Goal: Transaction & Acquisition: Purchase product/service

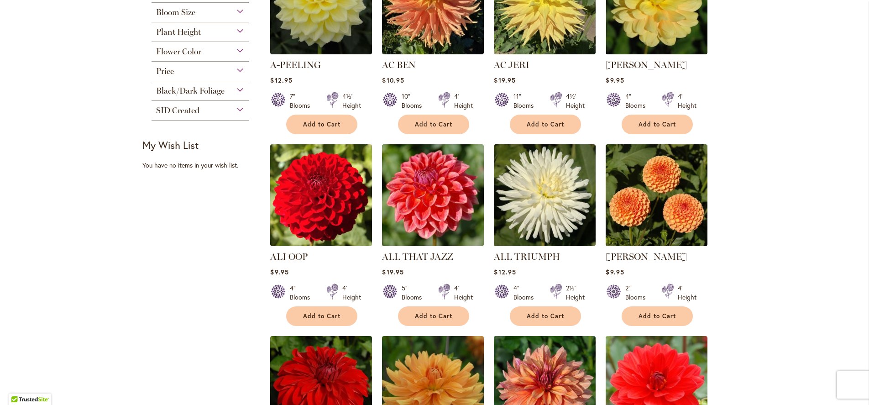
scroll to position [284, 0]
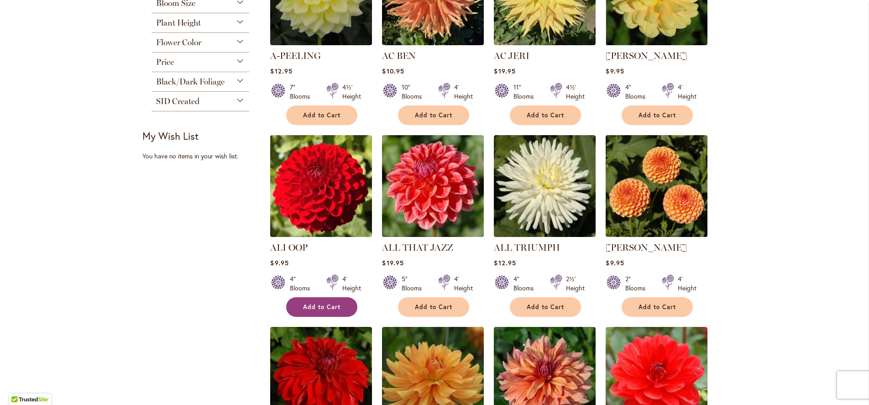
click at [340, 303] on span "Add to Cart" at bounding box center [321, 307] width 37 height 8
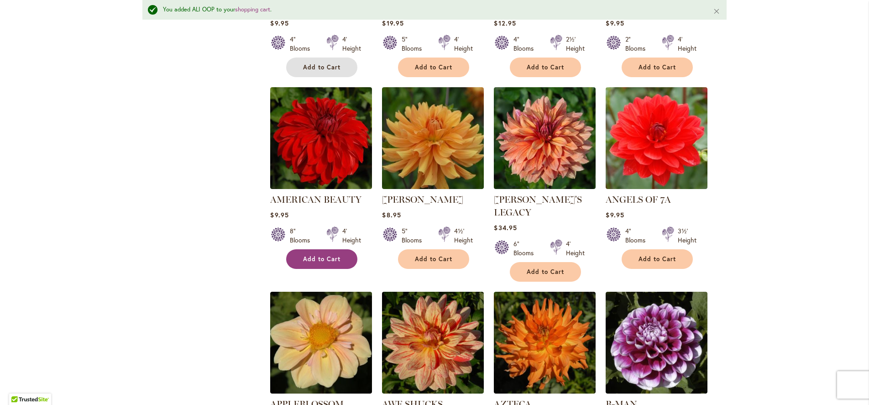
scroll to position [544, 0]
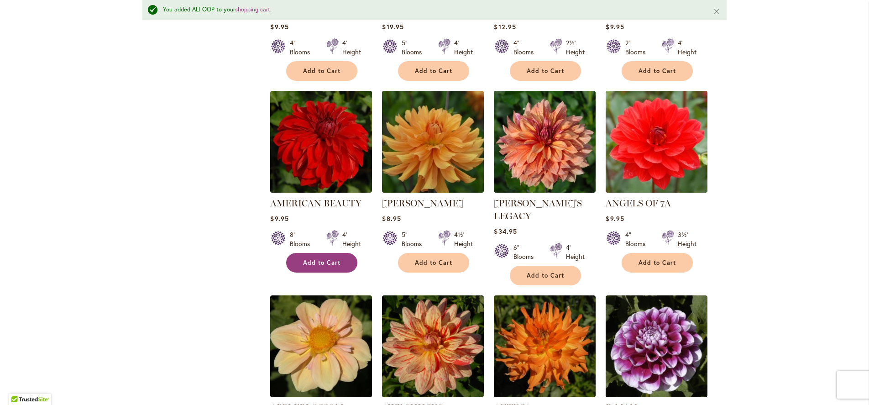
click at [325, 259] on span "Add to Cart" at bounding box center [321, 263] width 37 height 8
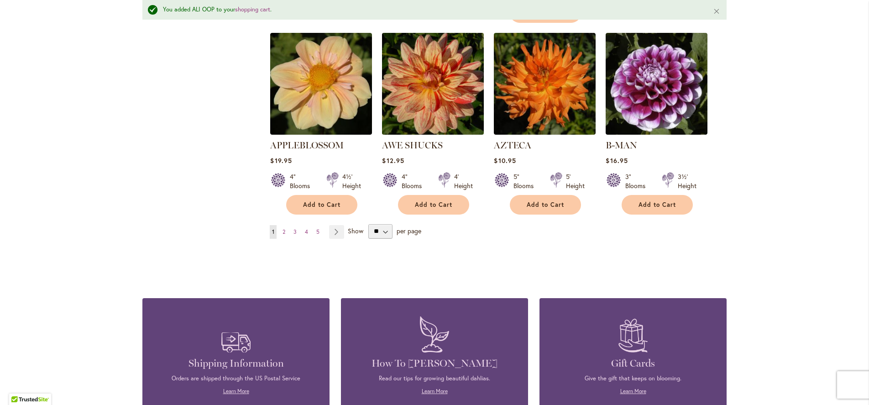
scroll to position [814, 0]
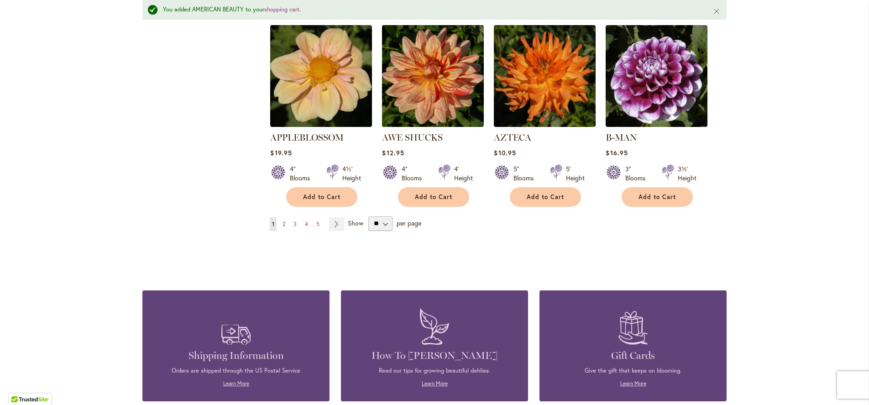
click at [283, 220] on span "2" at bounding box center [283, 223] width 3 height 7
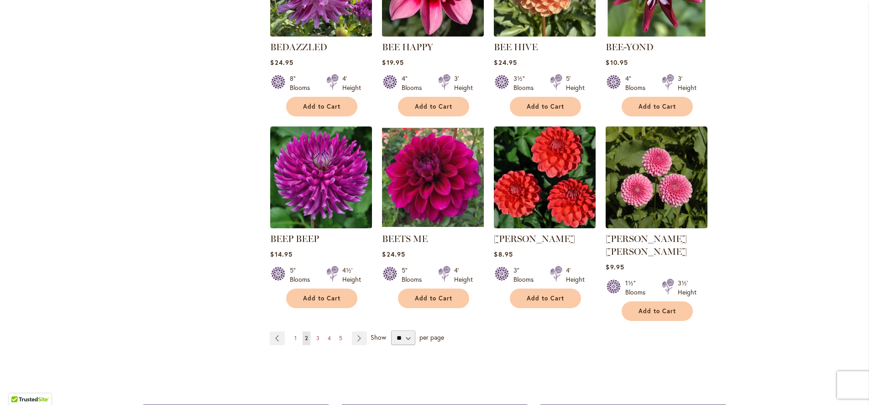
scroll to position [691, 0]
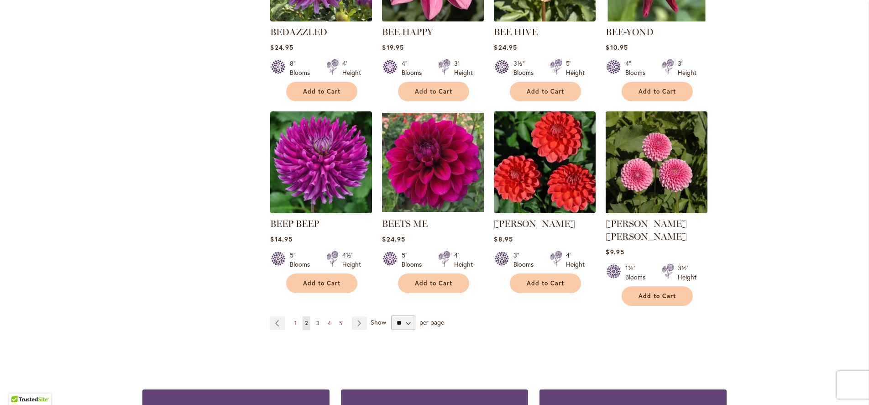
click at [317, 319] on span "3" at bounding box center [317, 322] width 3 height 7
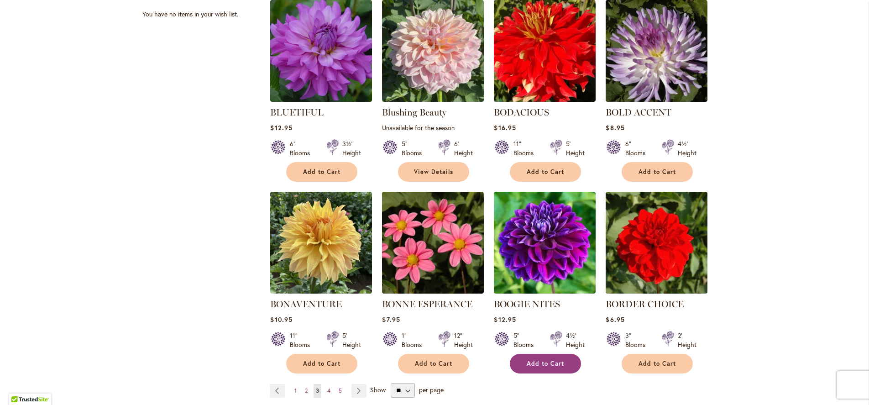
scroll to position [610, 0]
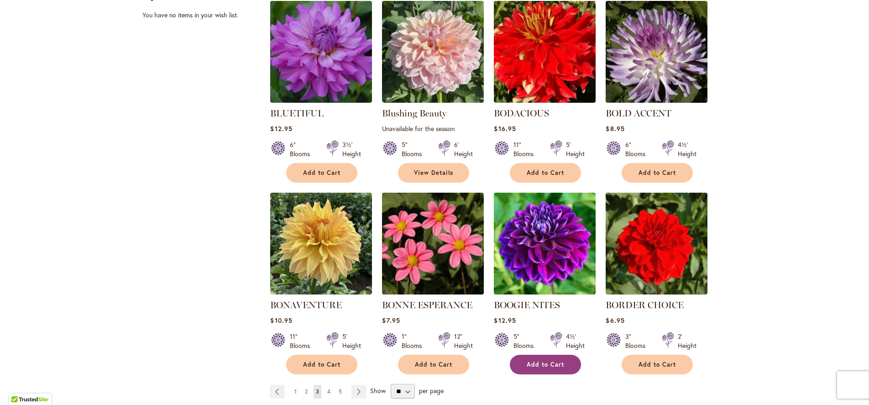
click at [534, 360] on span "Add to Cart" at bounding box center [544, 364] width 37 height 8
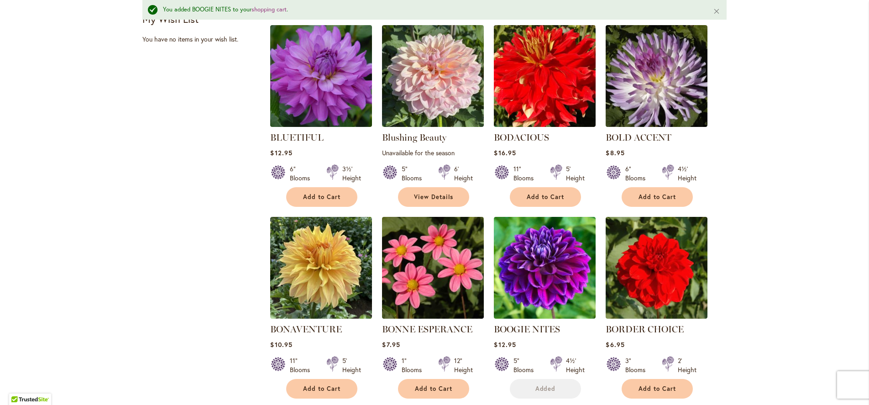
scroll to position [634, 0]
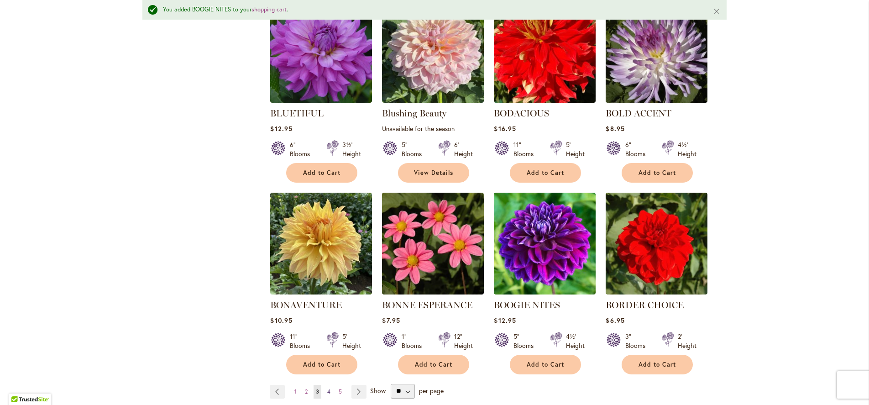
click at [331, 386] on link "Page 4" at bounding box center [329, 392] width 8 height 14
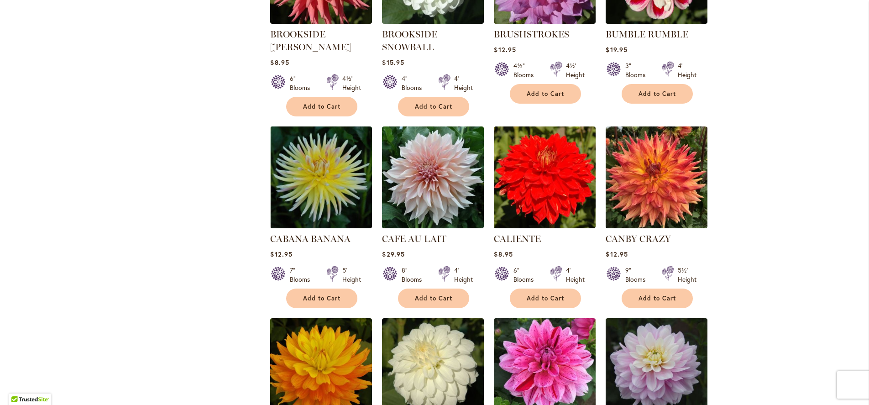
scroll to position [510, 0]
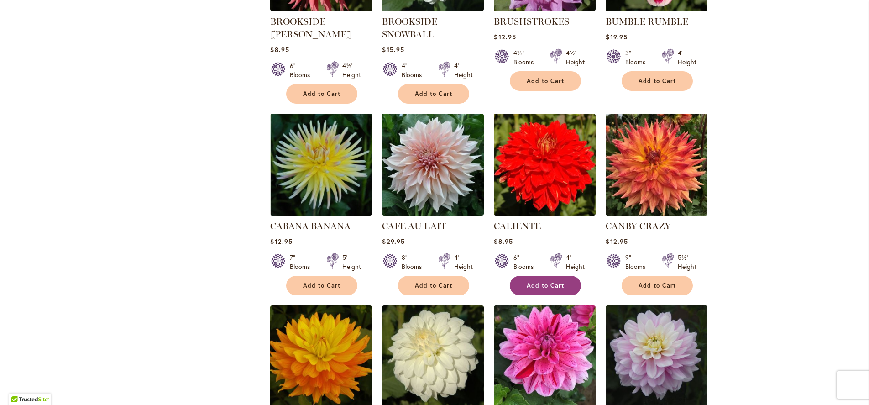
click at [527, 290] on button "Add to Cart" at bounding box center [545, 286] width 71 height 20
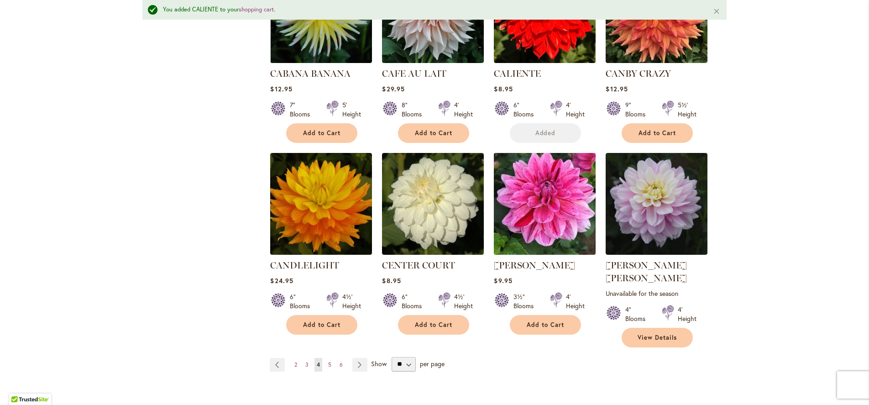
scroll to position [713, 0]
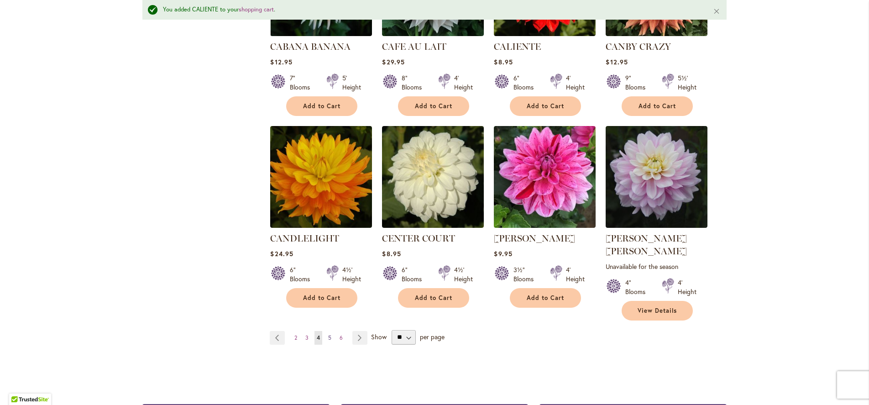
click at [333, 331] on link "Page 5" at bounding box center [330, 338] width 8 height 14
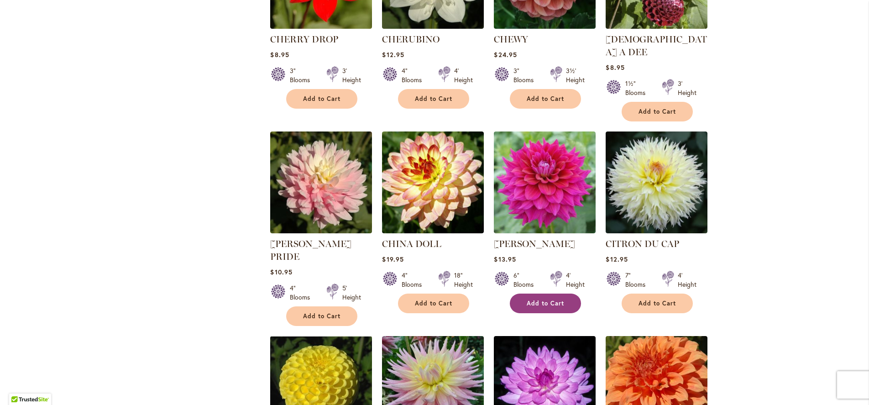
click at [536, 293] on button "Add to Cart" at bounding box center [545, 303] width 71 height 20
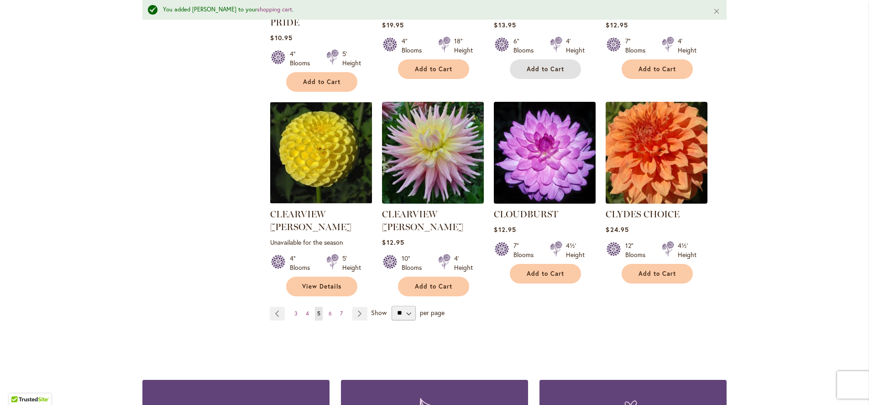
scroll to position [767, 0]
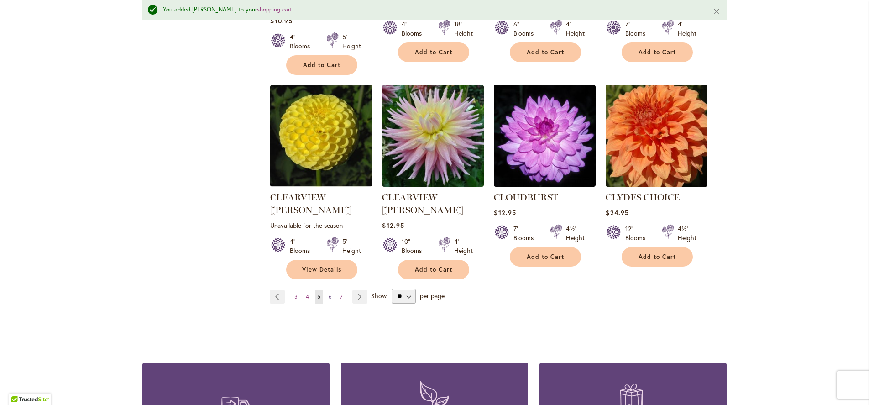
click at [328, 293] on span "6" at bounding box center [329, 296] width 3 height 7
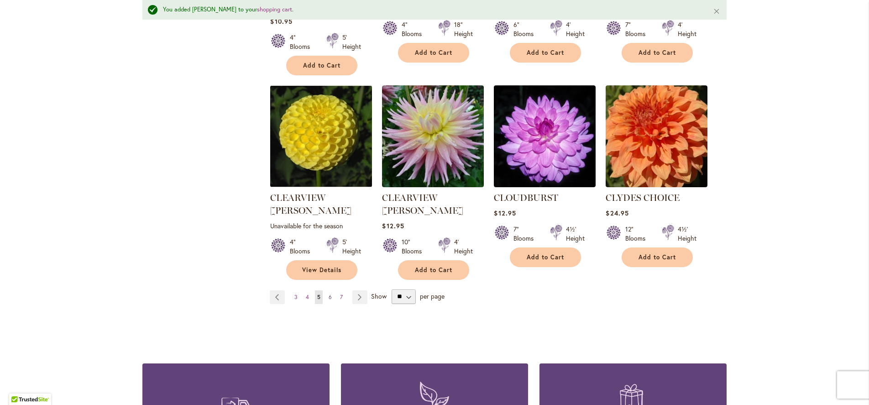
scroll to position [766, 0]
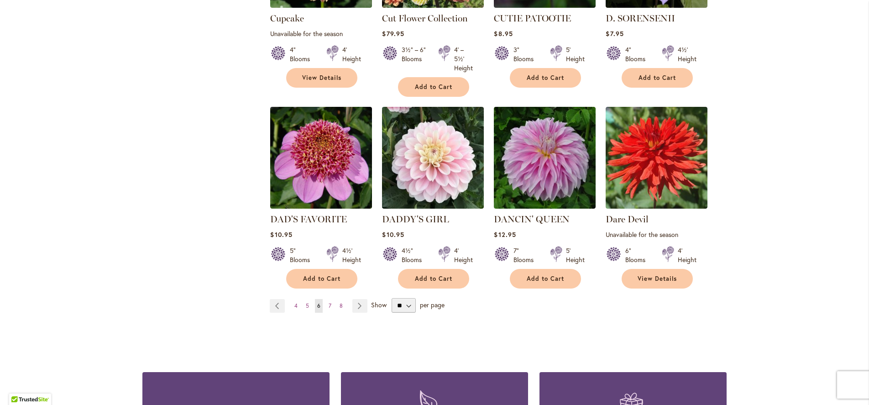
scroll to position [719, 0]
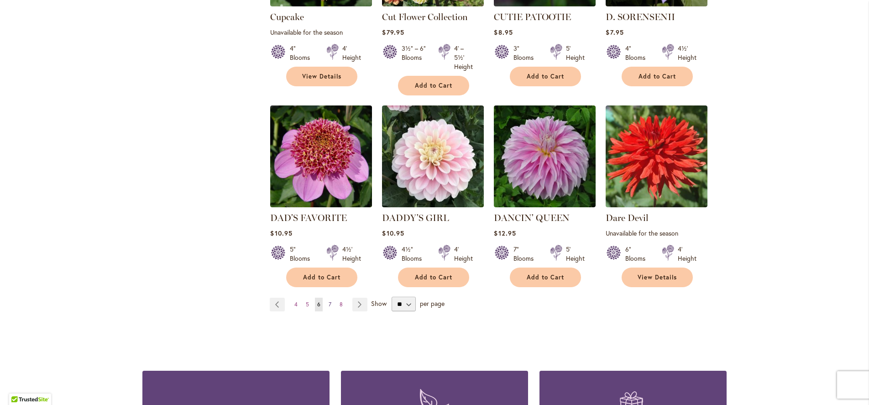
click at [328, 302] on span "7" at bounding box center [329, 304] width 3 height 7
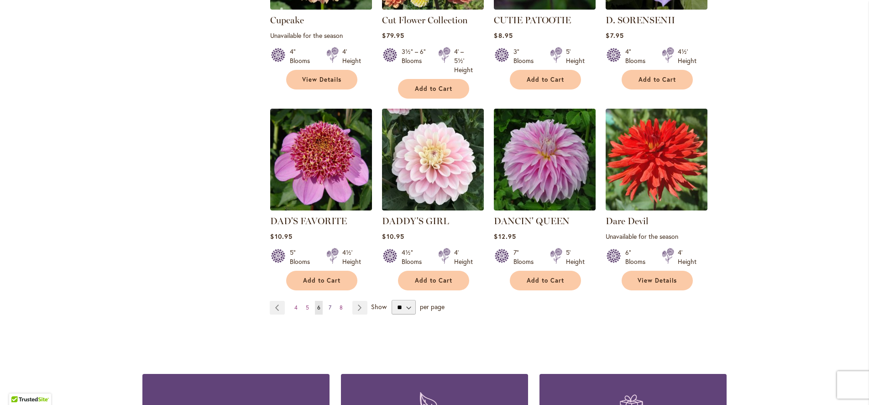
scroll to position [713, 0]
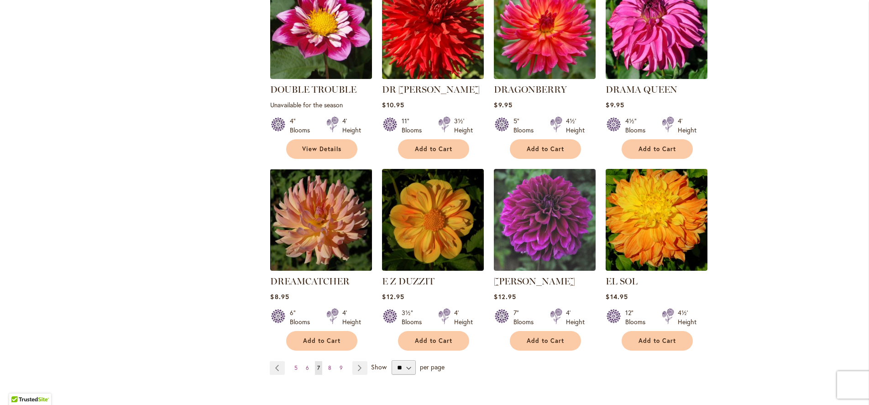
scroll to position [712, 0]
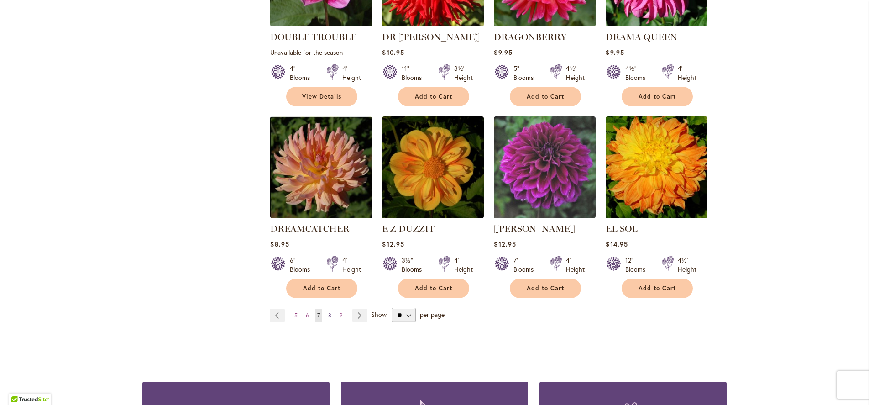
click at [331, 312] on span "8" at bounding box center [329, 315] width 3 height 7
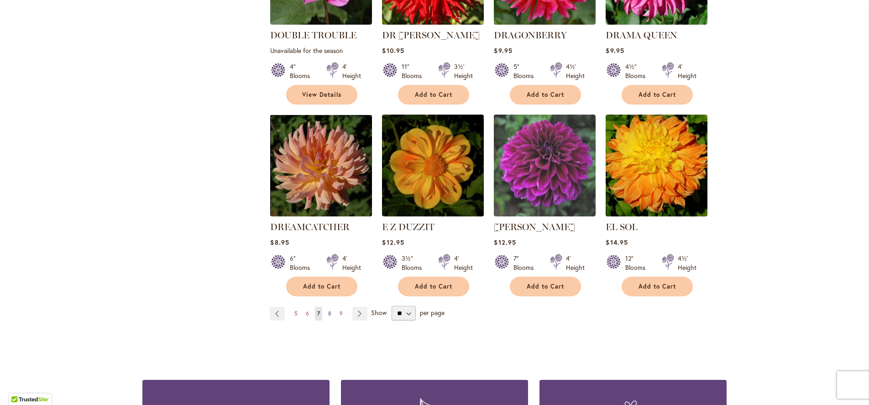
scroll to position [713, 0]
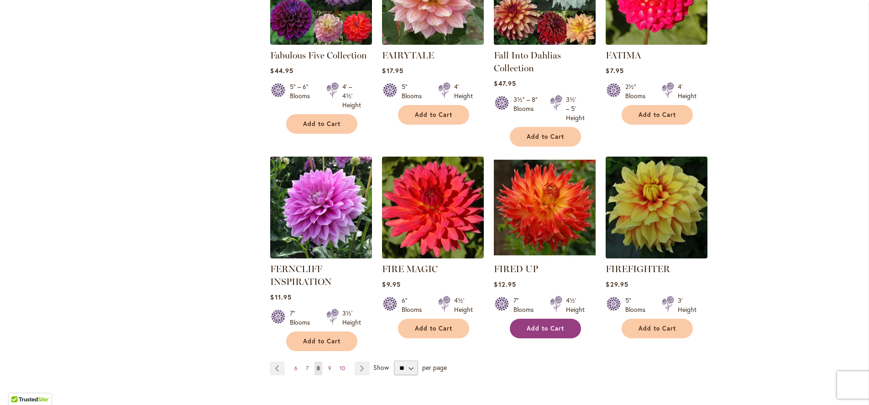
scroll to position [671, 0]
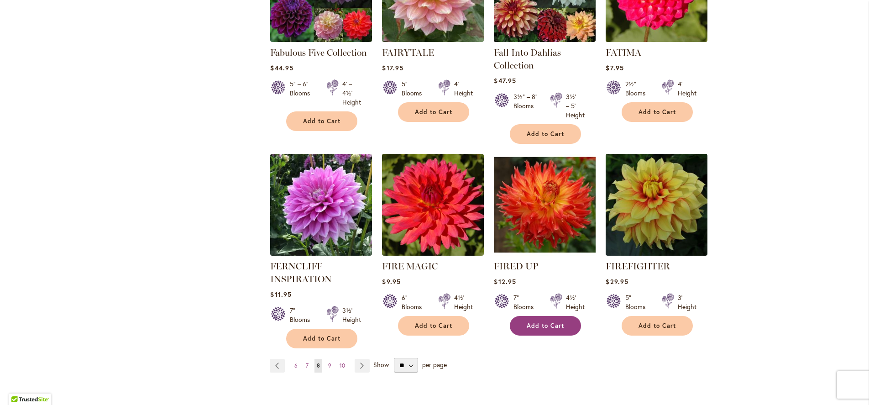
click at [550, 323] on span "Add to Cart" at bounding box center [544, 326] width 37 height 8
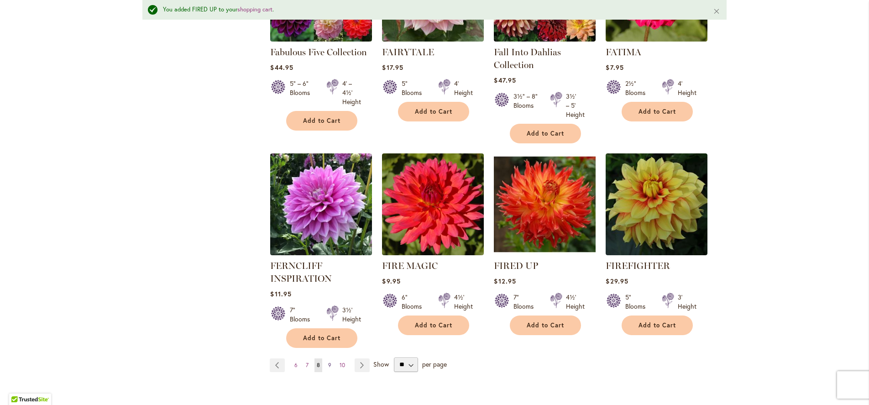
click at [330, 362] on span "9" at bounding box center [329, 364] width 3 height 7
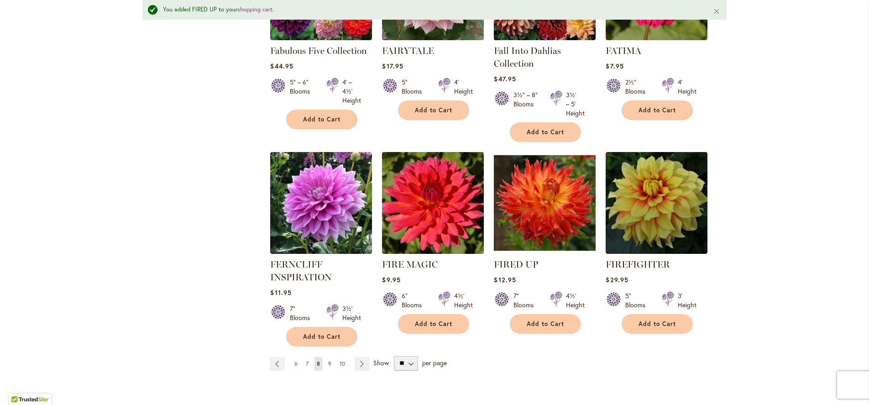
scroll to position [695, 0]
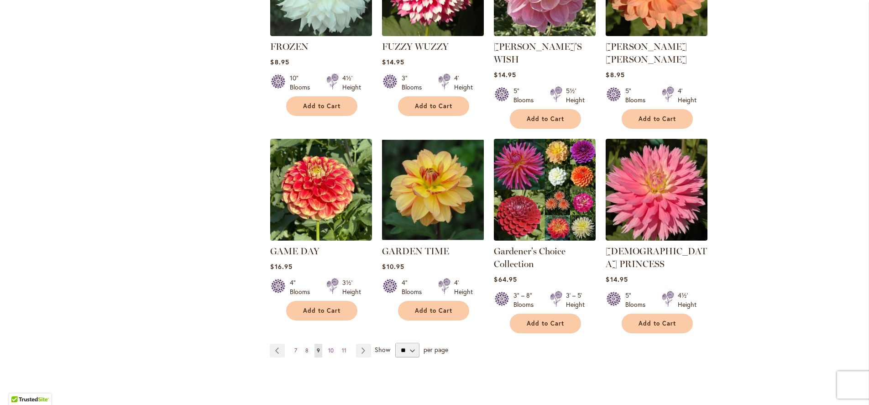
scroll to position [722, 0]
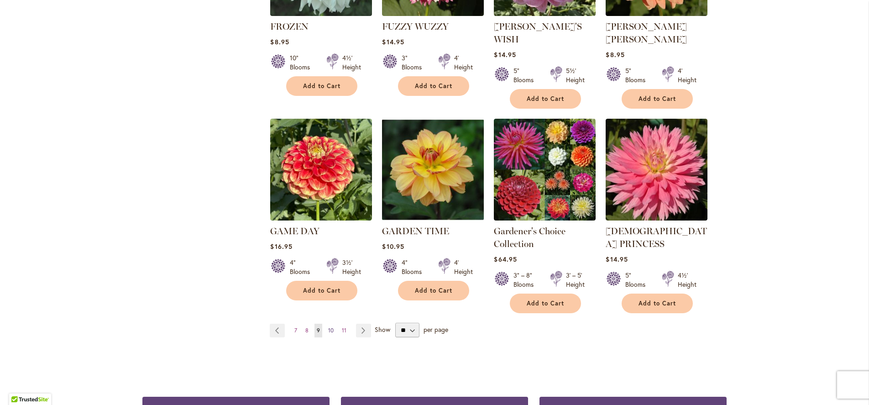
click at [328, 327] on span "10" at bounding box center [330, 330] width 5 height 7
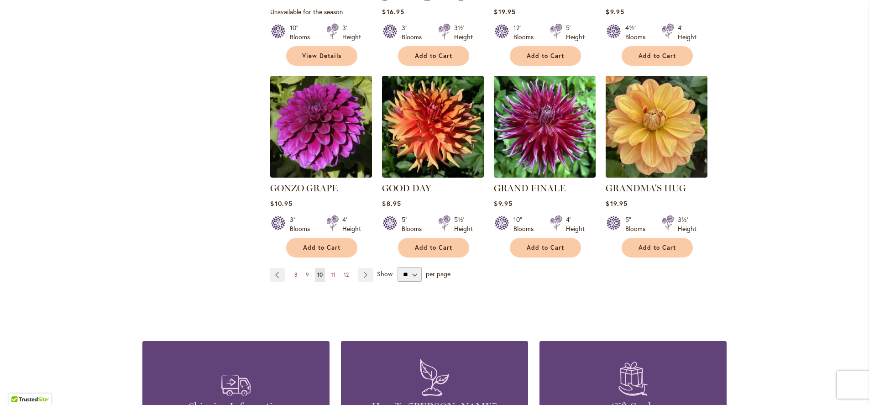
scroll to position [740, 0]
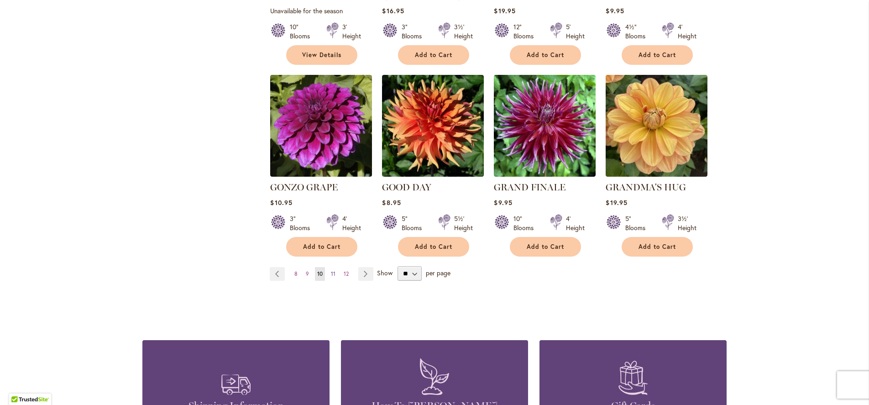
click at [331, 270] on span "11" at bounding box center [333, 273] width 5 height 7
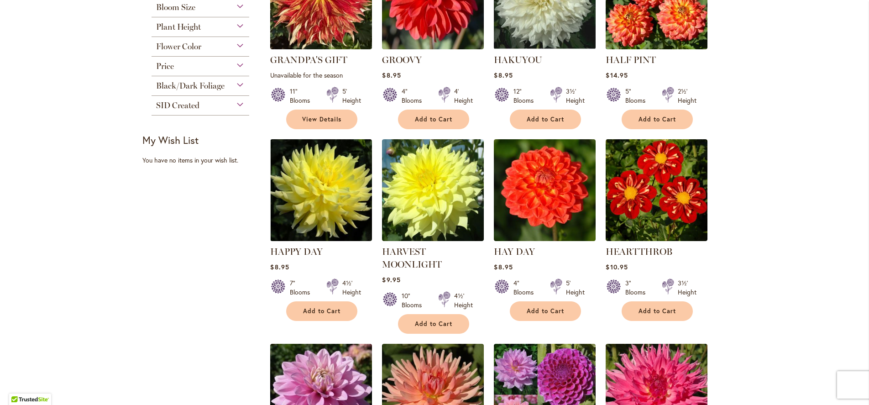
scroll to position [287, 0]
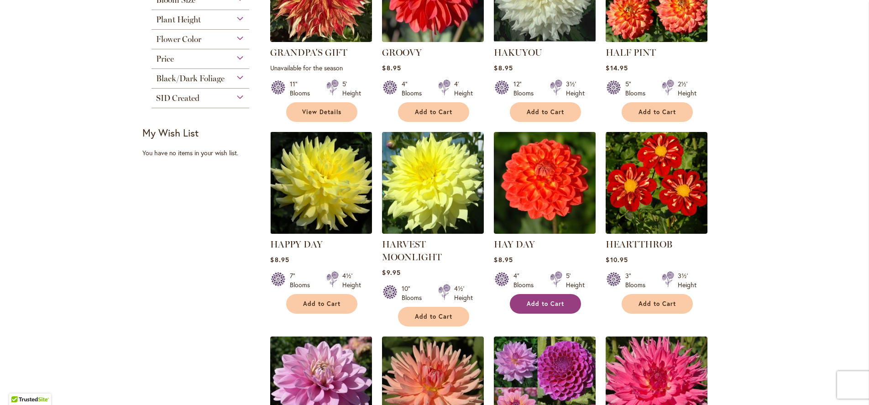
click at [554, 301] on span "Add to Cart" at bounding box center [544, 304] width 37 height 8
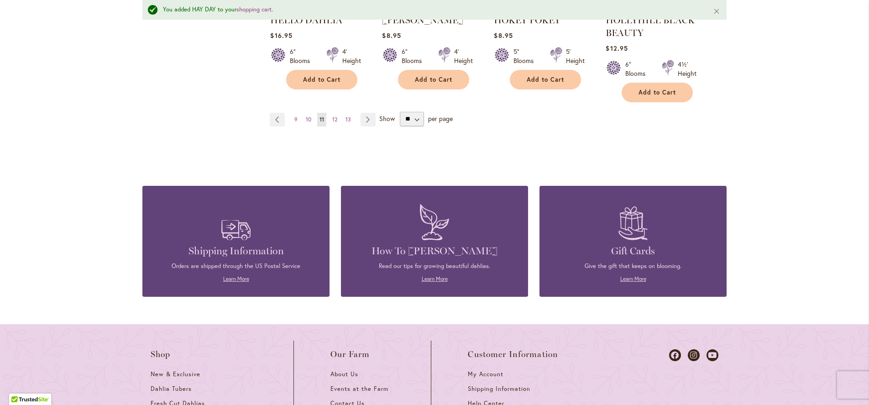
scroll to position [961, 0]
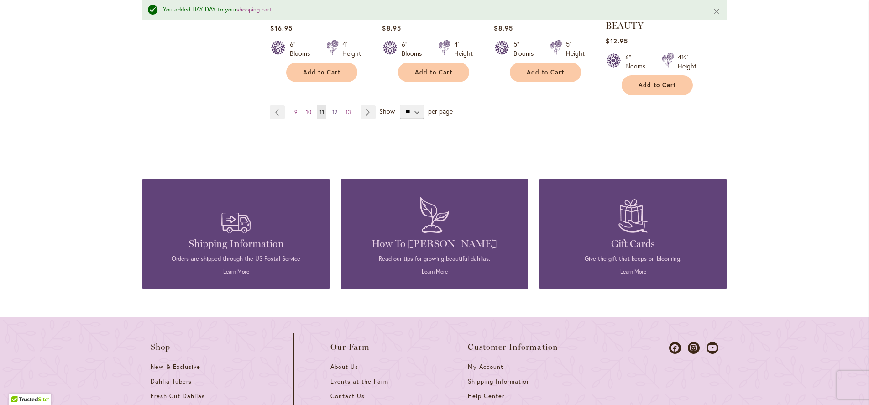
click at [333, 109] on span "12" at bounding box center [334, 112] width 5 height 7
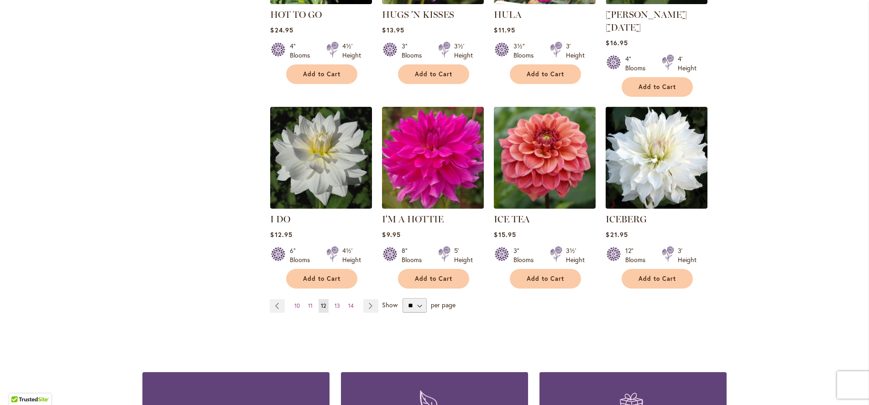
scroll to position [715, 0]
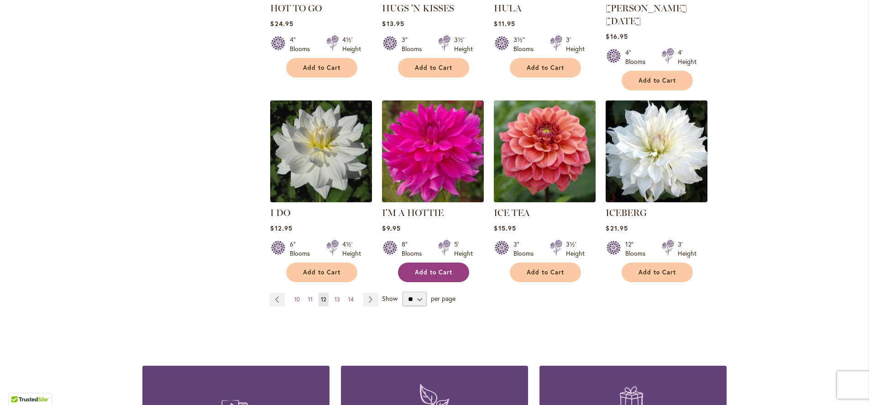
click at [439, 262] on button "Add to Cart" at bounding box center [433, 272] width 71 height 20
click at [339, 296] on span "13" at bounding box center [336, 299] width 5 height 7
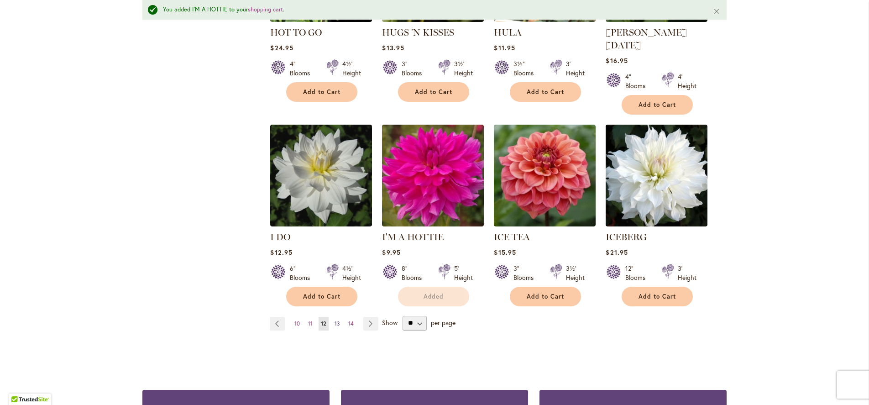
scroll to position [739, 0]
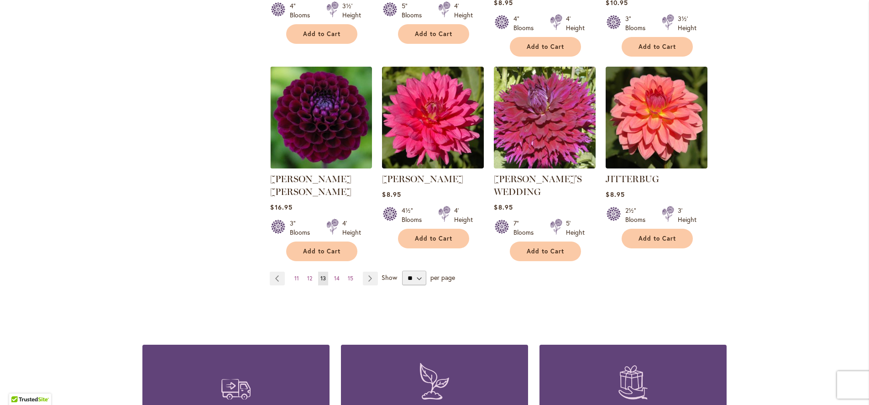
scroll to position [760, 0]
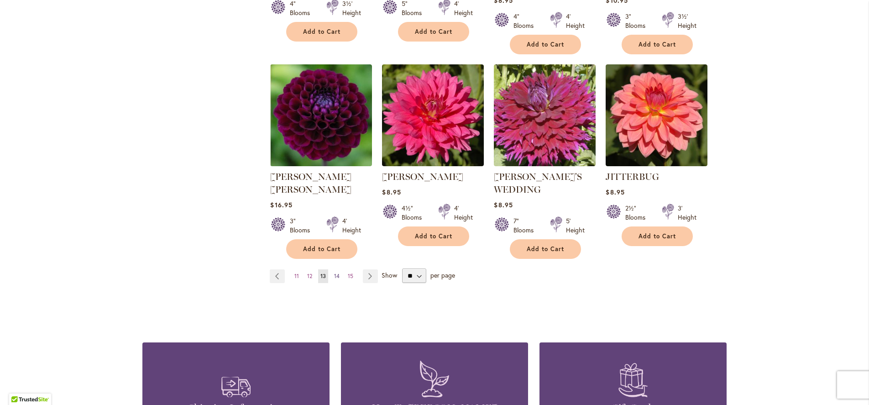
click at [334, 272] on span "14" at bounding box center [336, 275] width 5 height 7
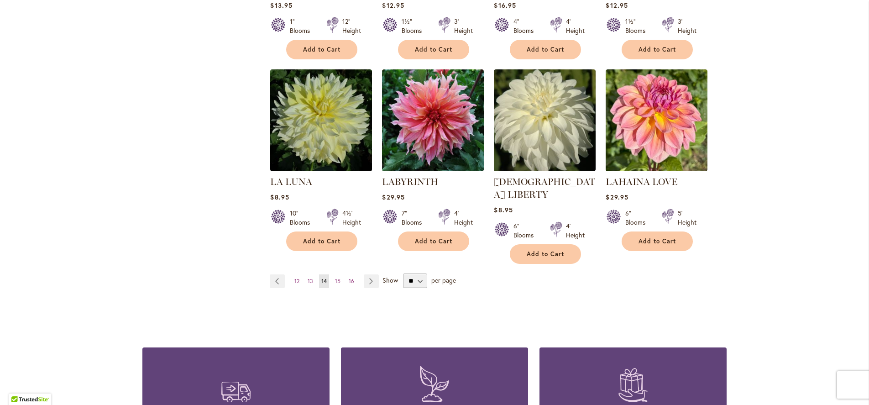
scroll to position [741, 0]
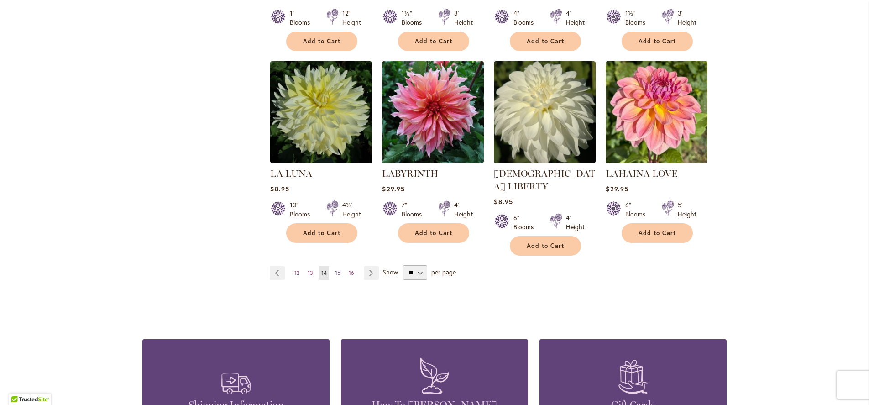
click at [336, 269] on span "15" at bounding box center [337, 272] width 5 height 7
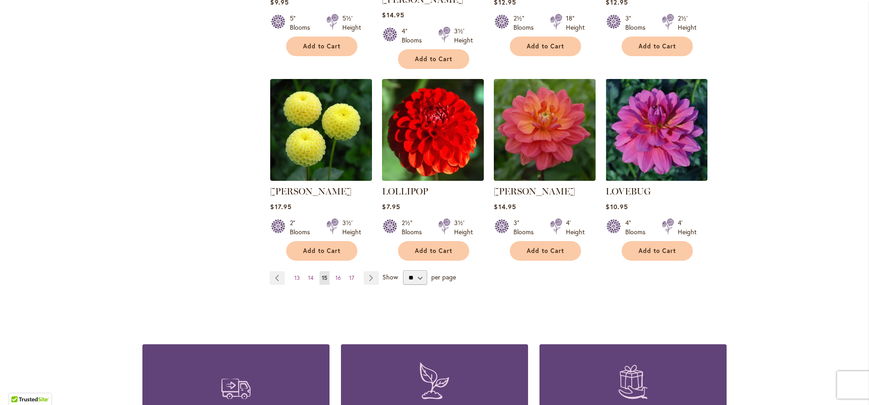
scroll to position [751, 0]
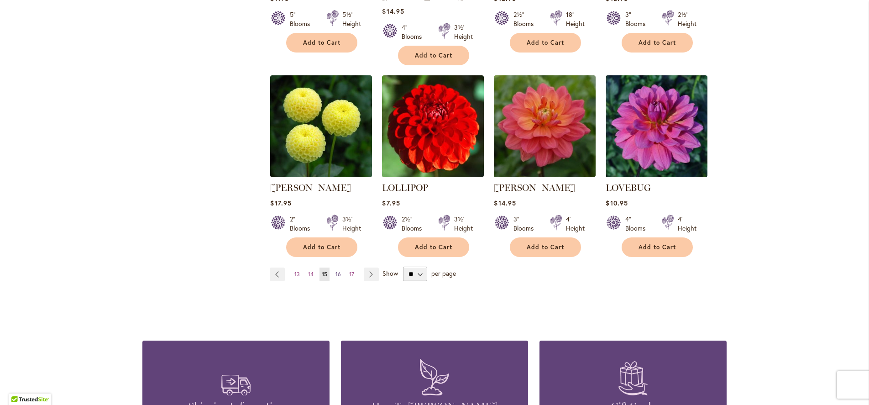
click at [337, 271] on span "16" at bounding box center [337, 274] width 5 height 7
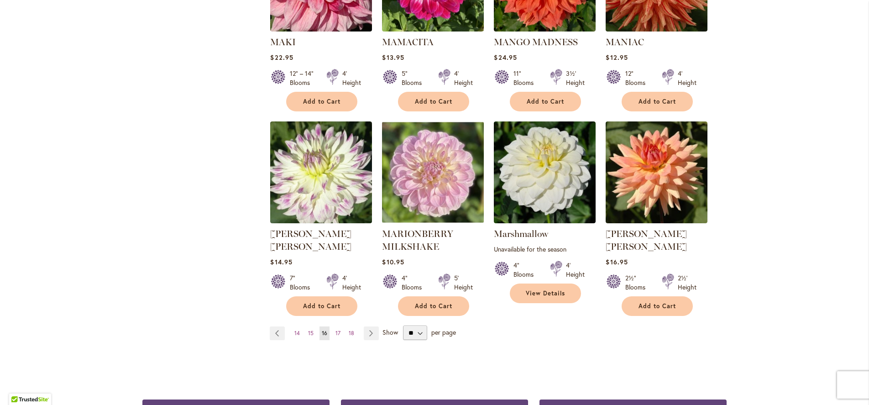
scroll to position [697, 0]
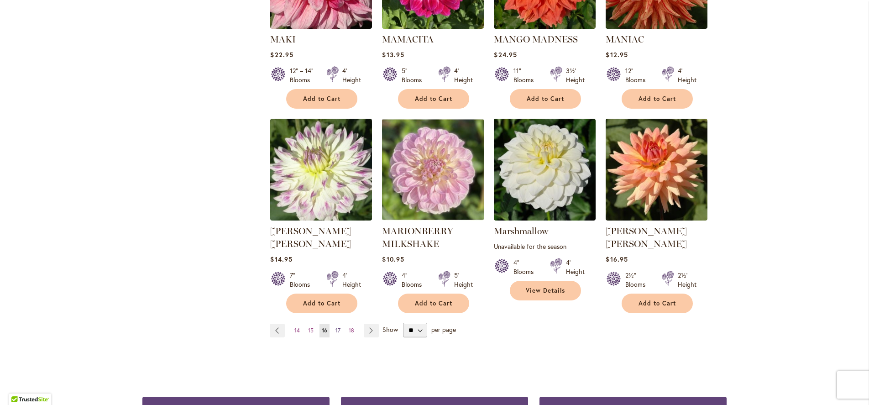
click at [338, 327] on span "17" at bounding box center [337, 330] width 5 height 7
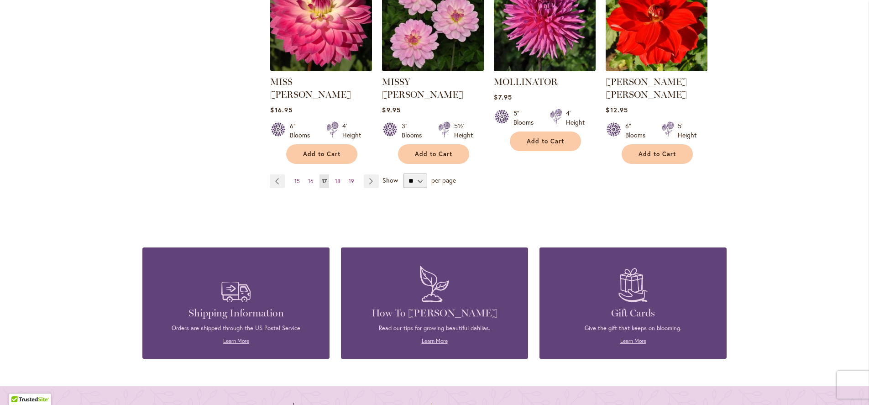
scroll to position [835, 0]
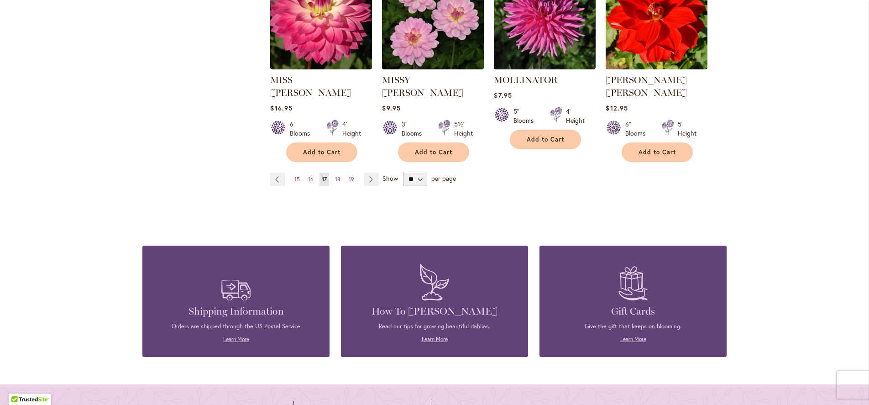
click at [335, 176] on span "18" at bounding box center [337, 179] width 5 height 7
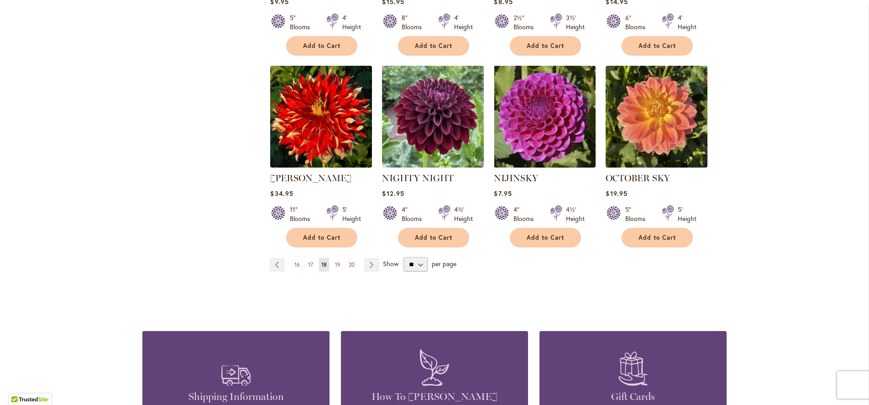
scroll to position [752, 0]
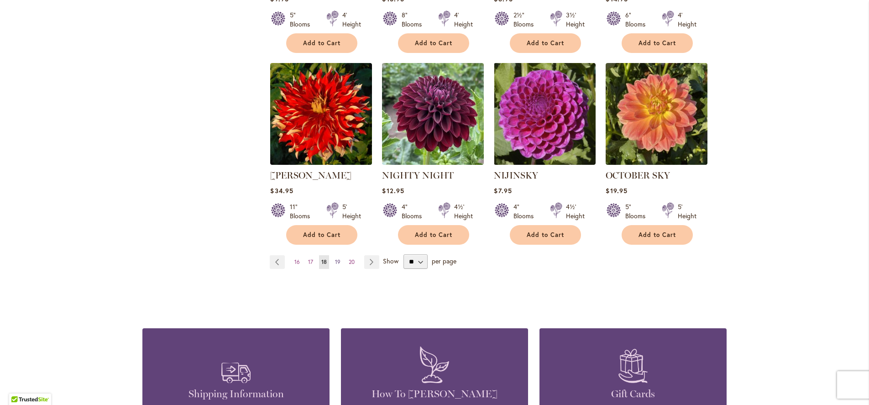
click at [339, 258] on span "19" at bounding box center [337, 261] width 5 height 7
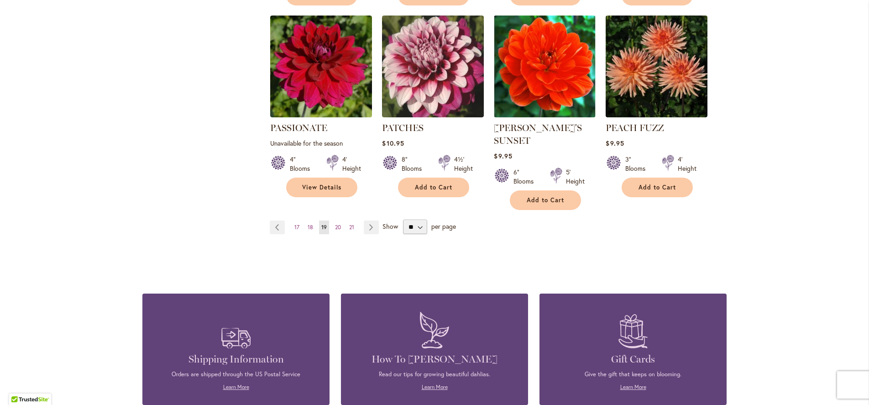
scroll to position [804, 0]
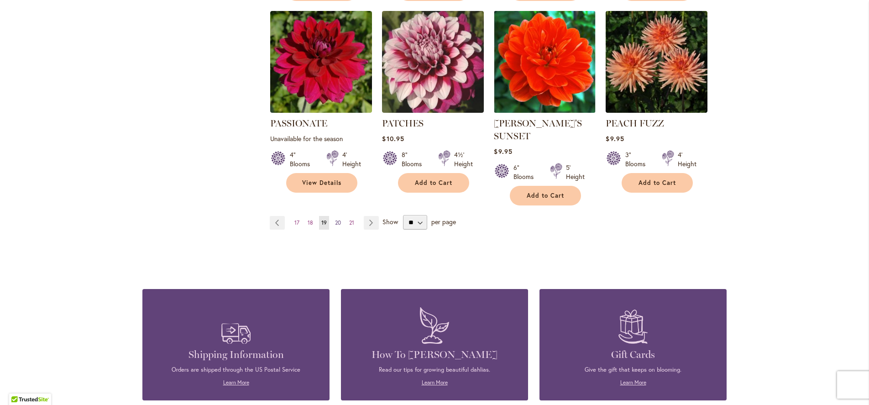
click at [335, 219] on span "20" at bounding box center [338, 222] width 6 height 7
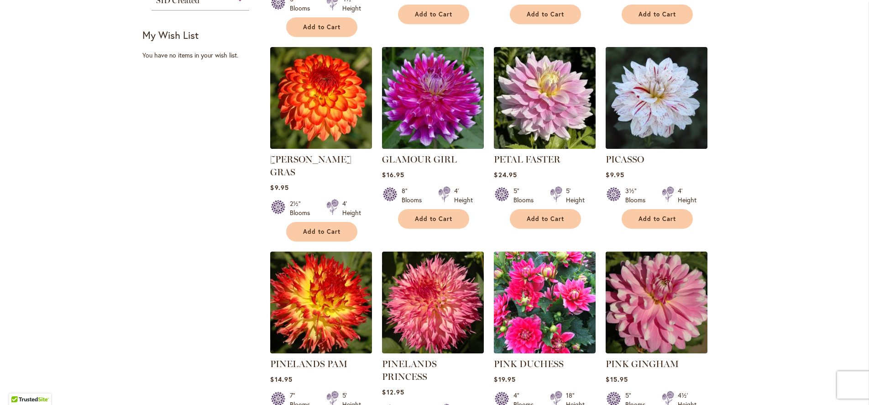
scroll to position [401, 0]
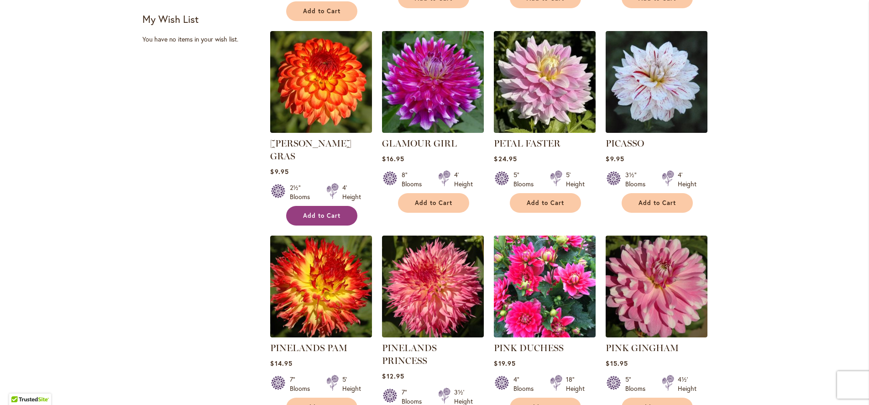
click at [317, 206] on button "Add to Cart" at bounding box center [321, 216] width 71 height 20
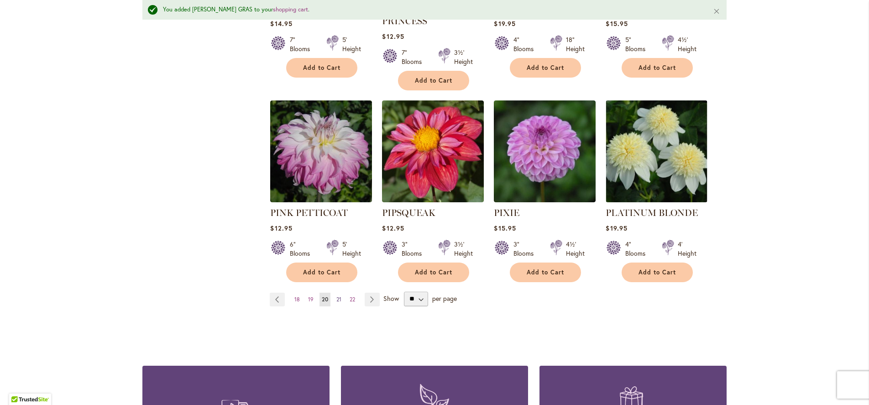
scroll to position [795, 0]
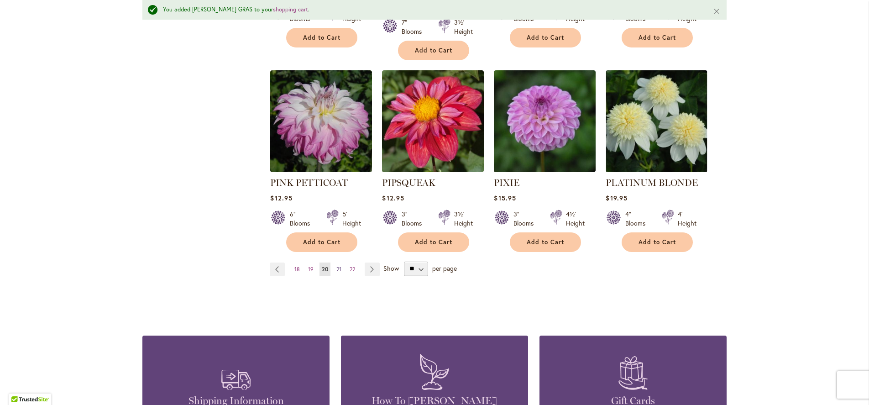
click at [337, 265] on span "21" at bounding box center [338, 268] width 5 height 7
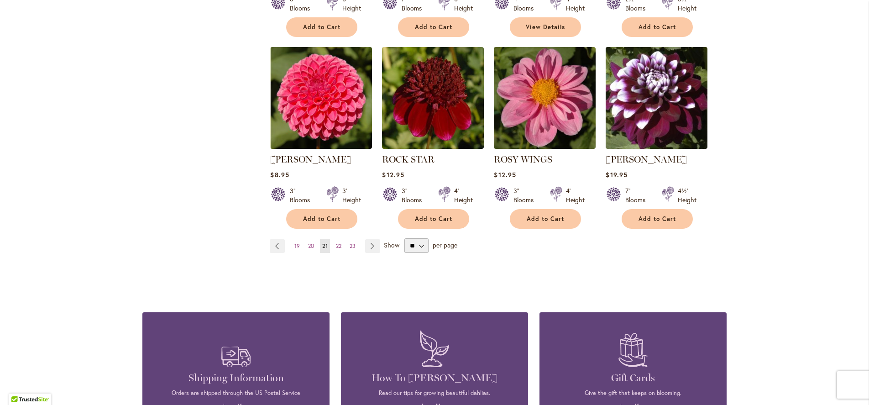
scroll to position [772, 0]
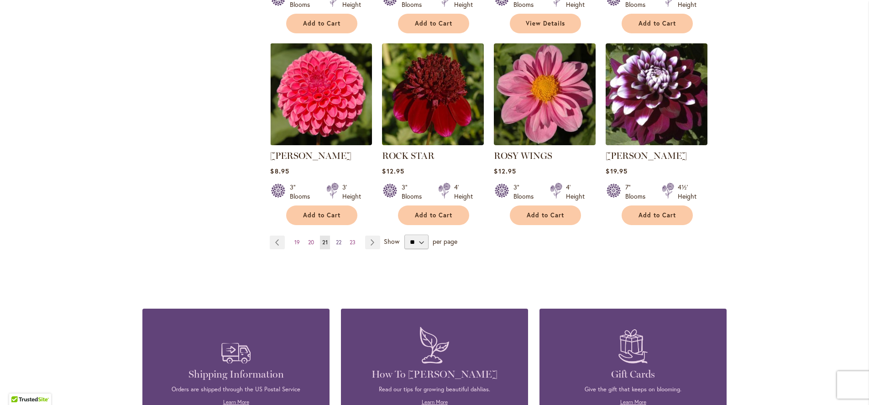
click at [340, 239] on span "22" at bounding box center [338, 242] width 5 height 7
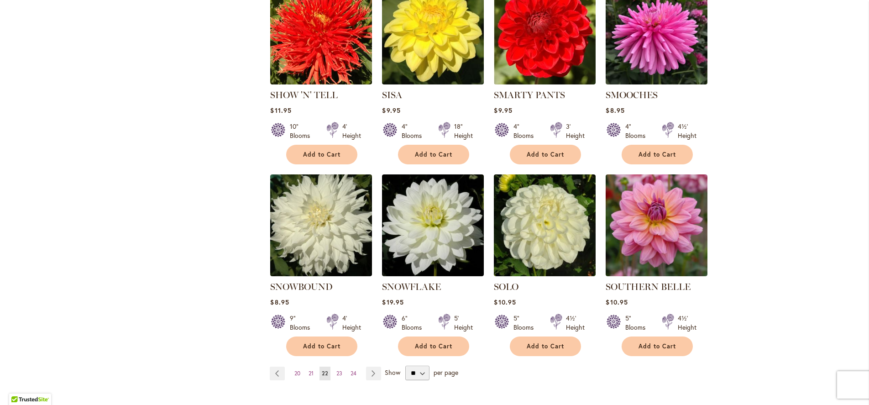
scroll to position [645, 0]
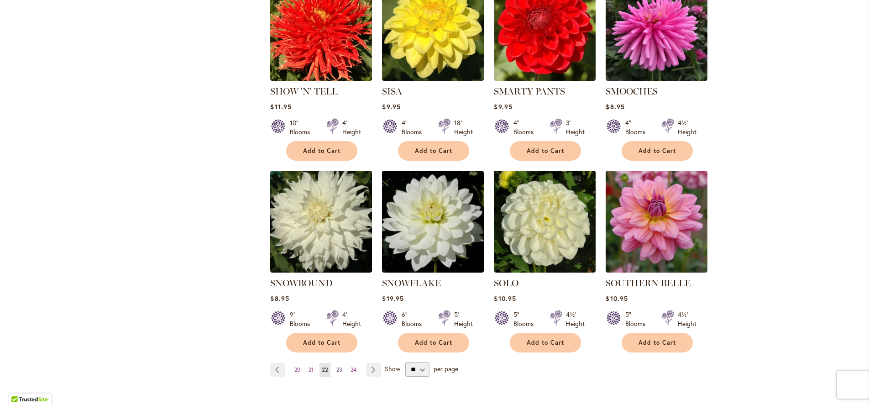
click at [336, 366] on span "23" at bounding box center [339, 369] width 6 height 7
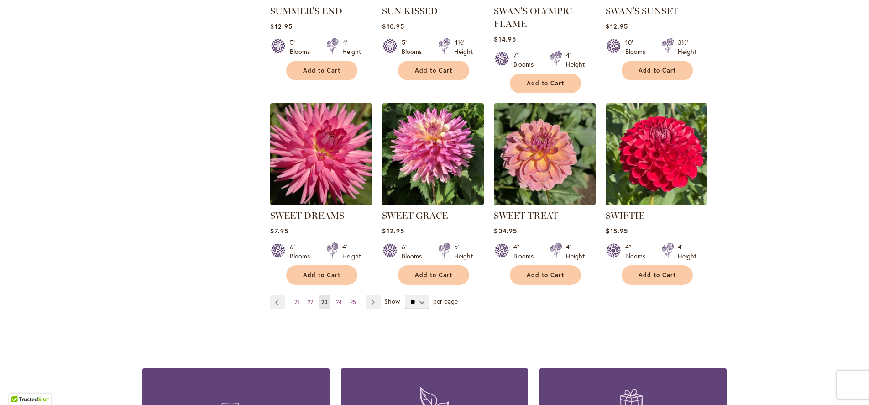
scroll to position [713, 0]
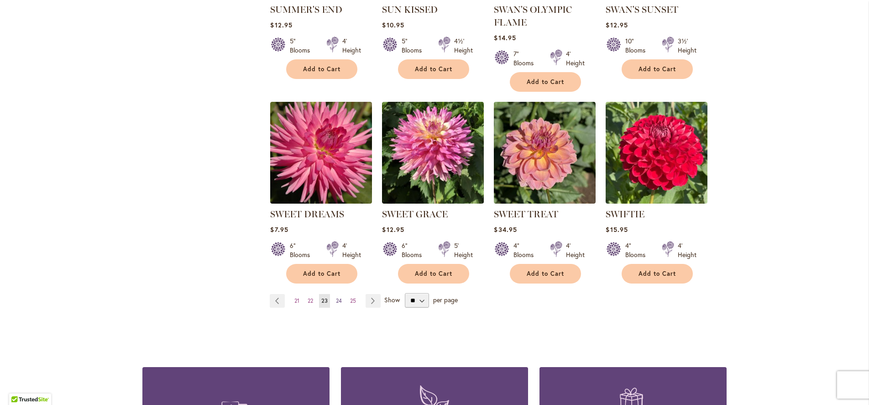
click at [336, 297] on span "24" at bounding box center [339, 300] width 6 height 7
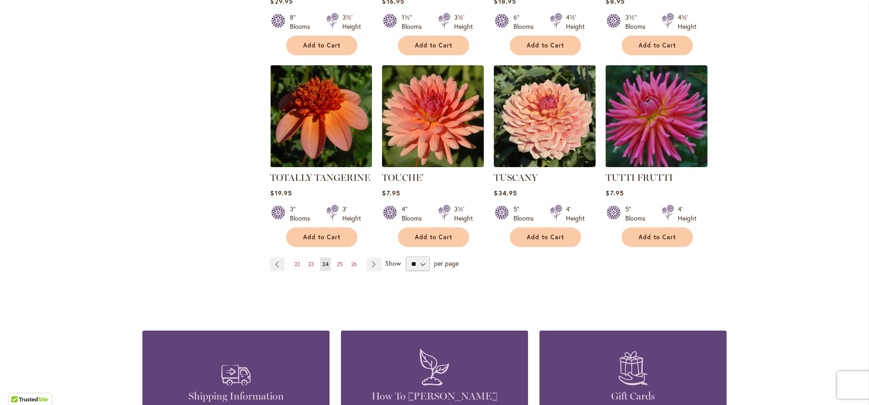
scroll to position [764, 0]
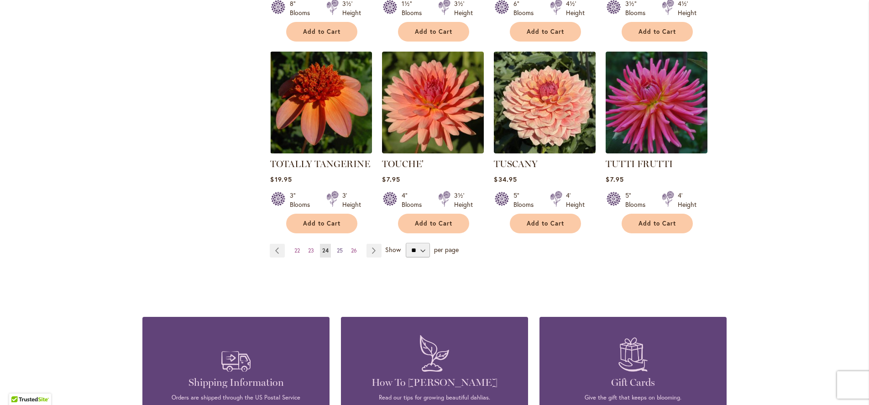
click at [339, 247] on span "25" at bounding box center [340, 250] width 6 height 7
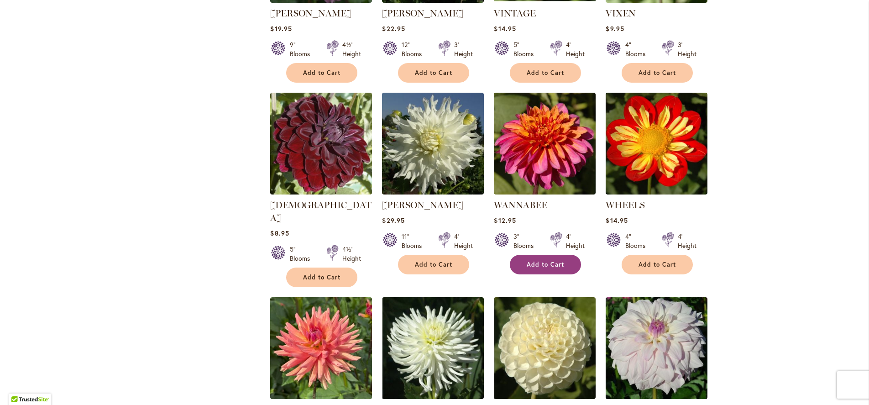
scroll to position [519, 0]
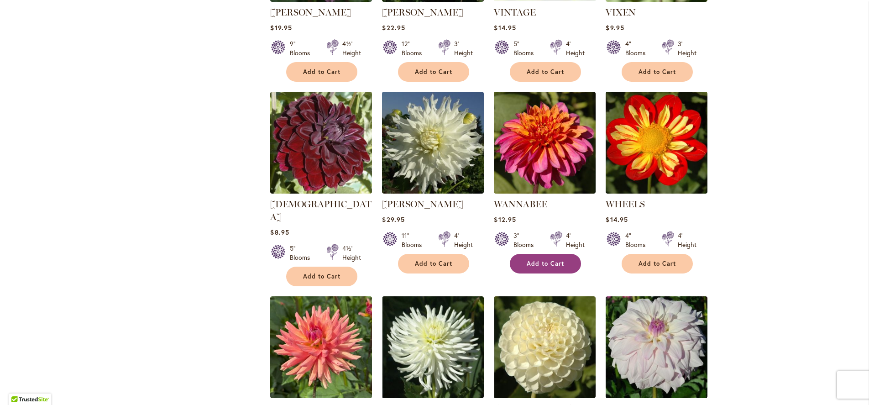
click at [532, 255] on button "Add to Cart" at bounding box center [545, 264] width 71 height 20
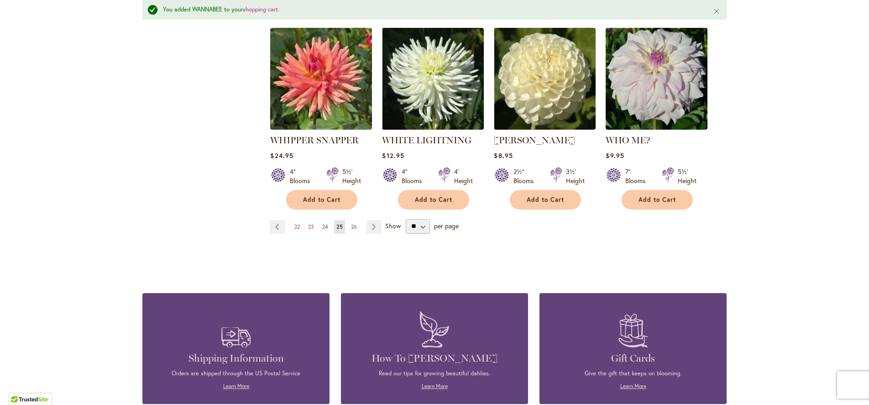
scroll to position [856, 0]
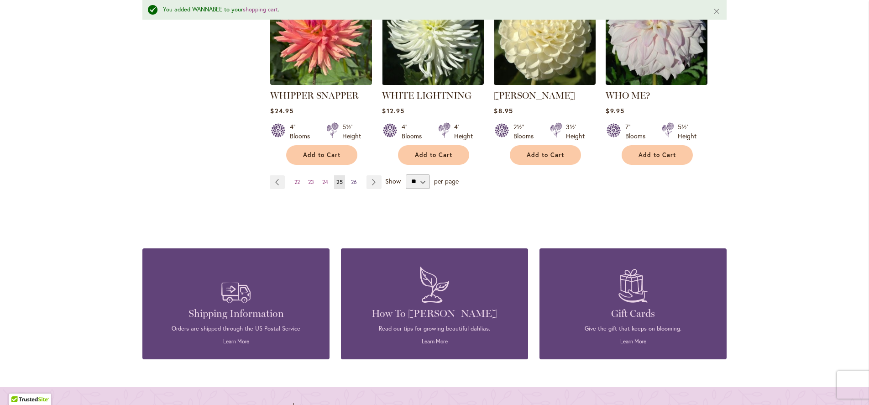
click at [350, 175] on link "Page 26" at bounding box center [354, 182] width 10 height 14
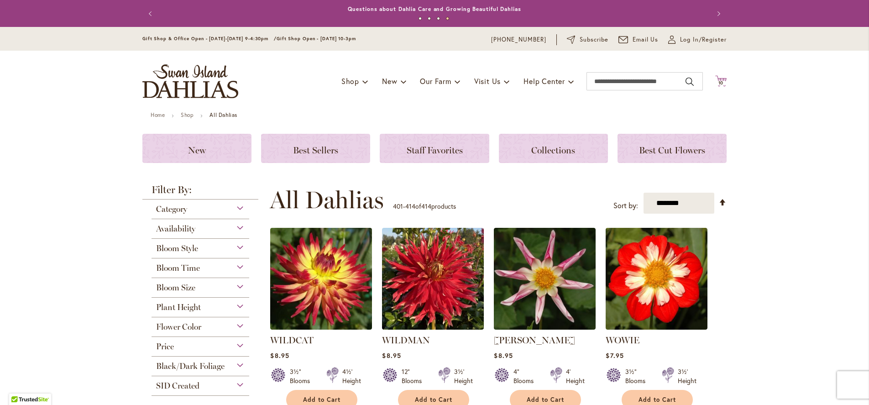
click at [719, 83] on span "10" at bounding box center [720, 83] width 5 height 6
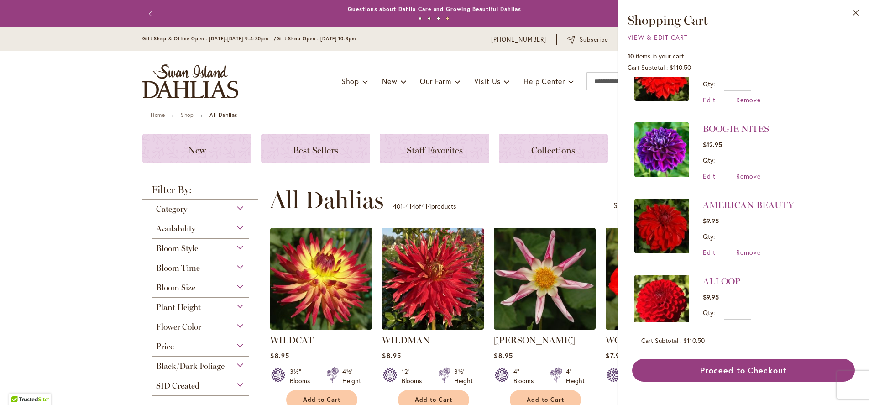
scroll to position [517, 0]
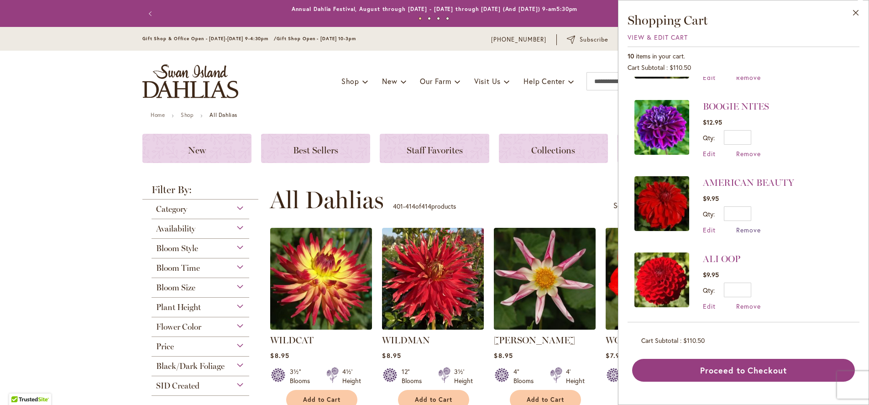
click at [738, 225] on span "Remove" at bounding box center [748, 229] width 25 height 9
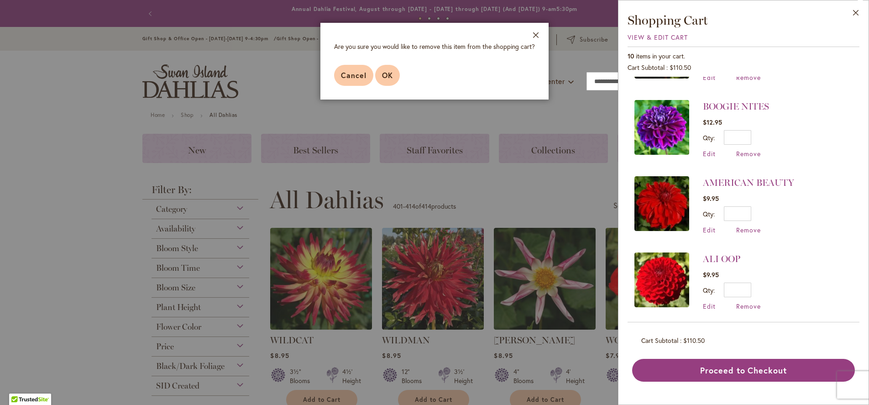
click at [391, 73] on span "OK" at bounding box center [387, 75] width 11 height 10
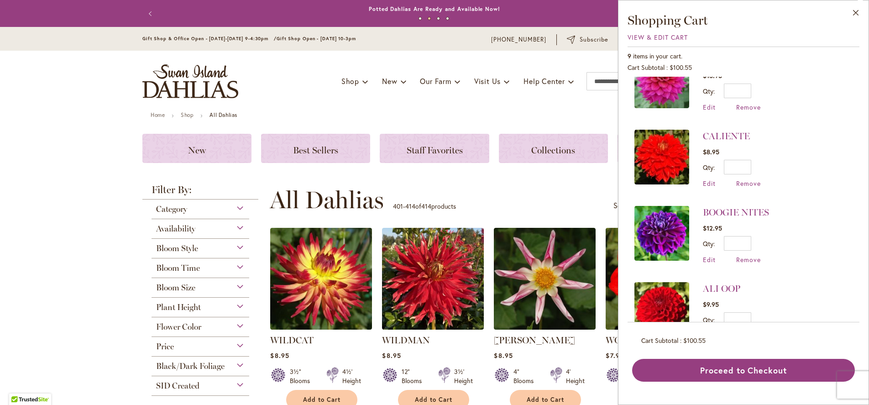
scroll to position [441, 0]
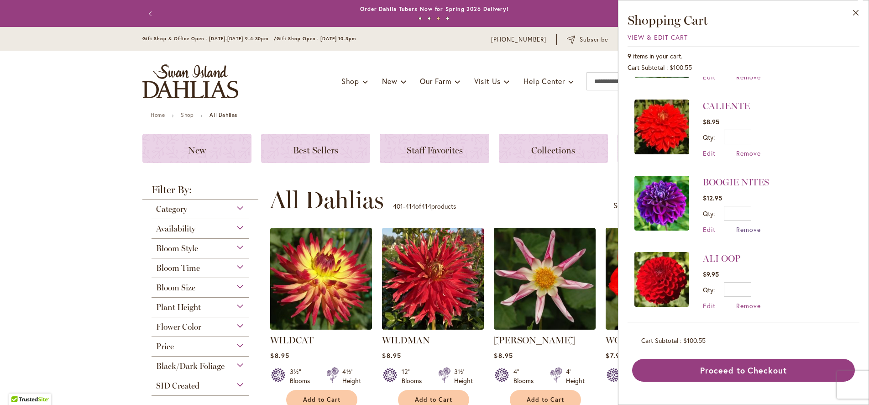
click at [743, 227] on span "Remove" at bounding box center [748, 229] width 25 height 9
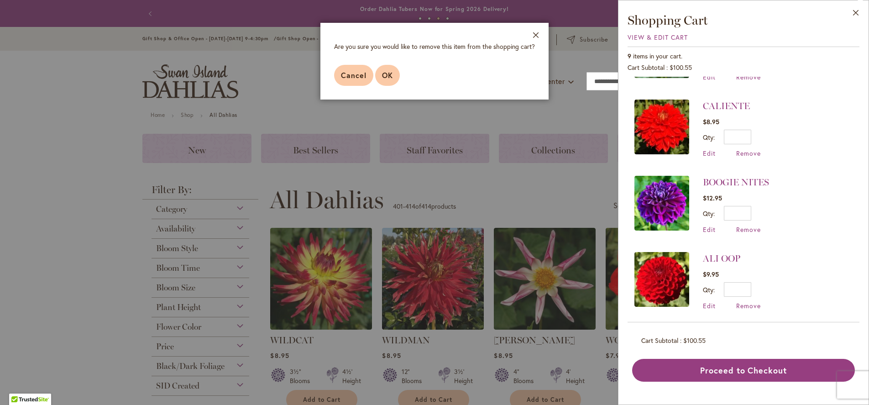
click at [389, 76] on span "OK" at bounding box center [387, 75] width 11 height 10
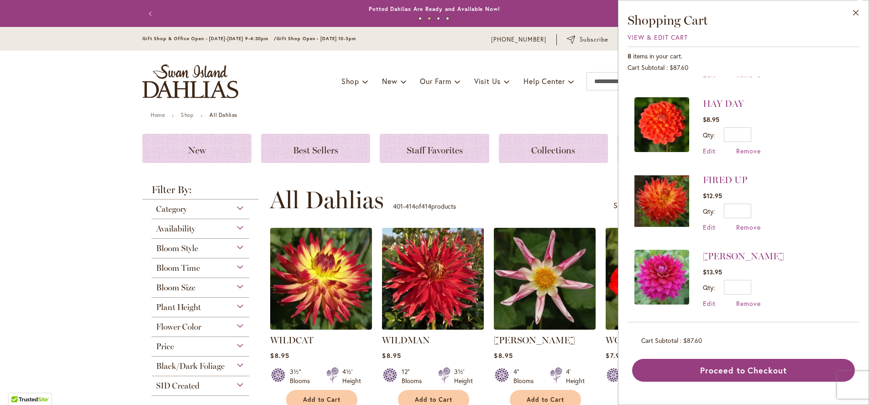
scroll to position [221, 0]
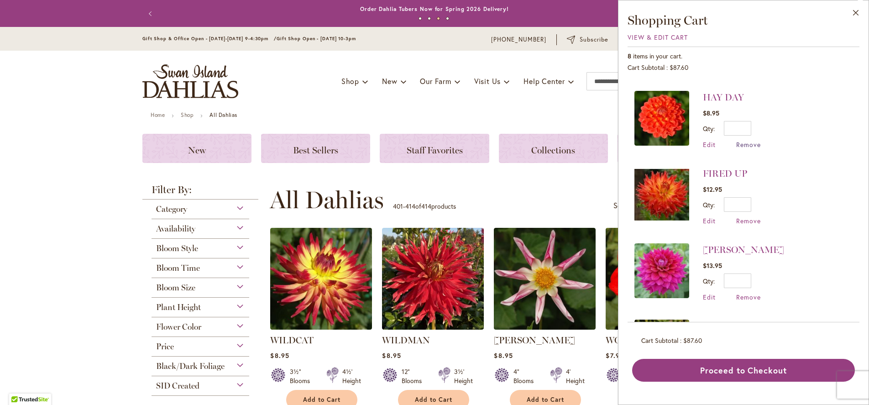
click at [748, 146] on span "Remove" at bounding box center [748, 144] width 25 height 9
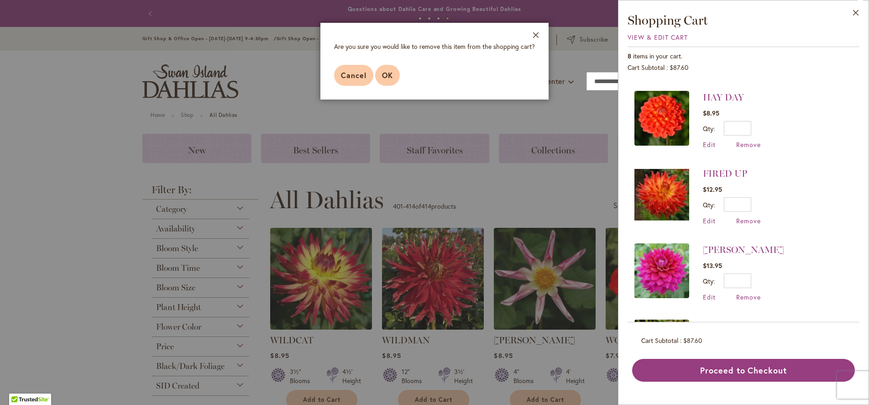
click at [383, 70] on span "OK" at bounding box center [387, 75] width 11 height 10
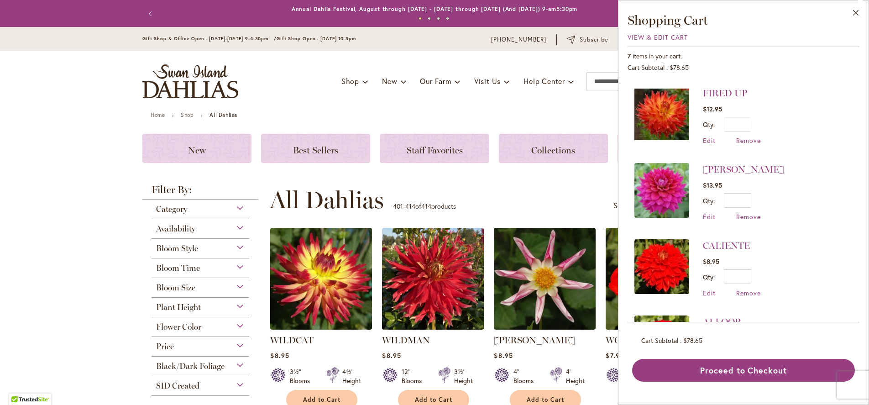
scroll to position [290, 0]
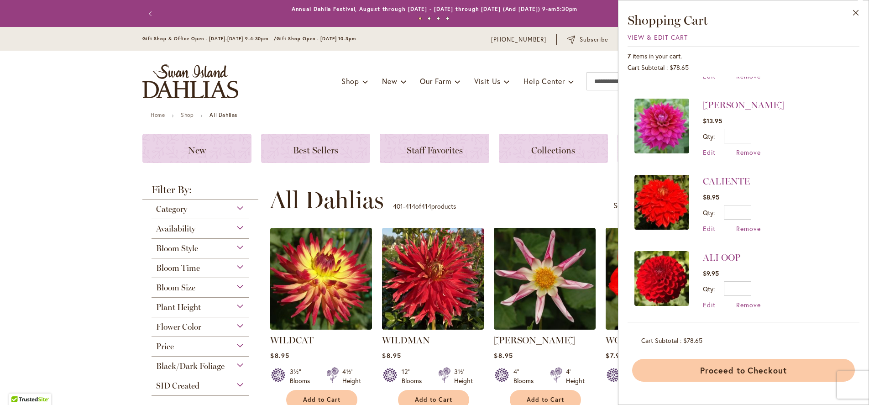
click at [693, 366] on button "Proceed to Checkout" at bounding box center [743, 370] width 223 height 23
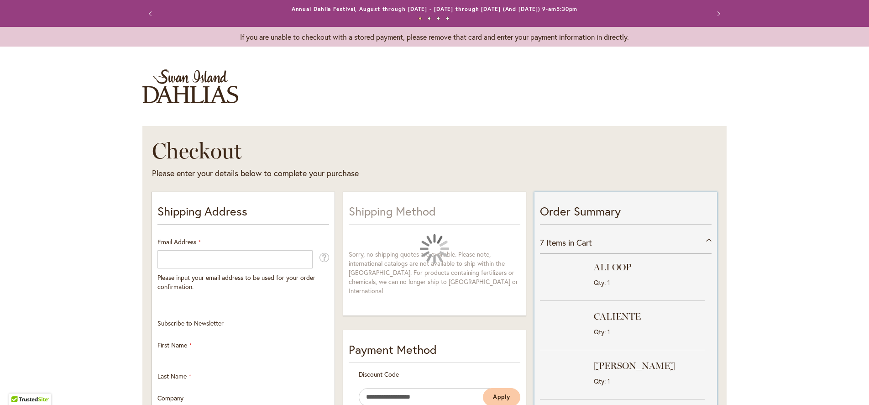
select select "**"
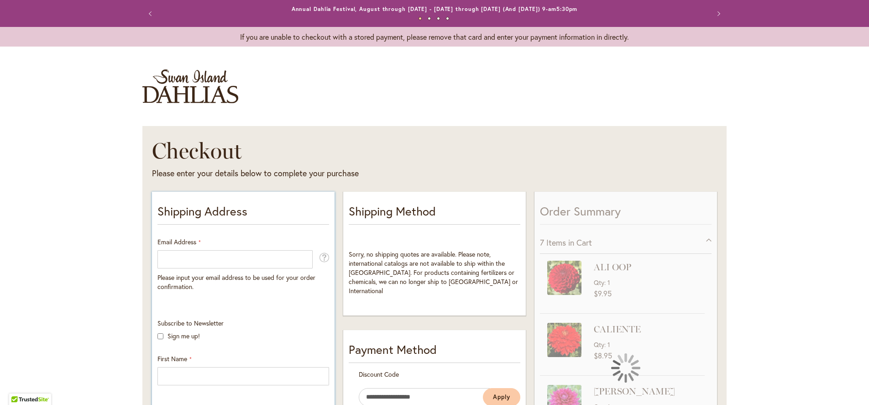
scroll to position [2, 0]
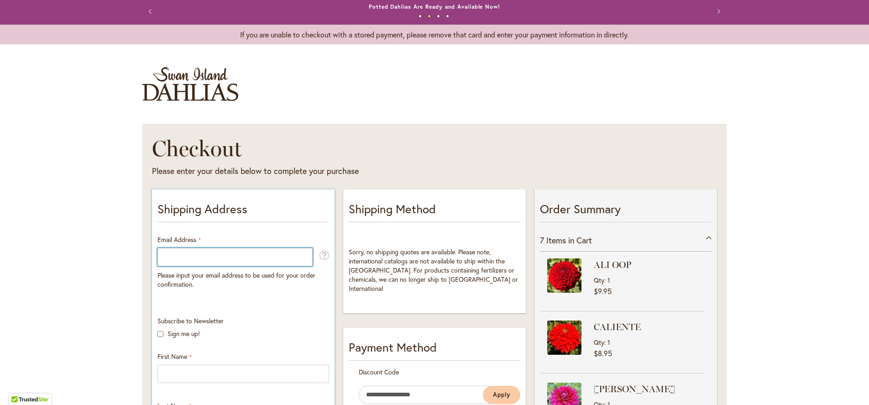
click at [273, 260] on input "Email Address" at bounding box center [234, 257] width 155 height 18
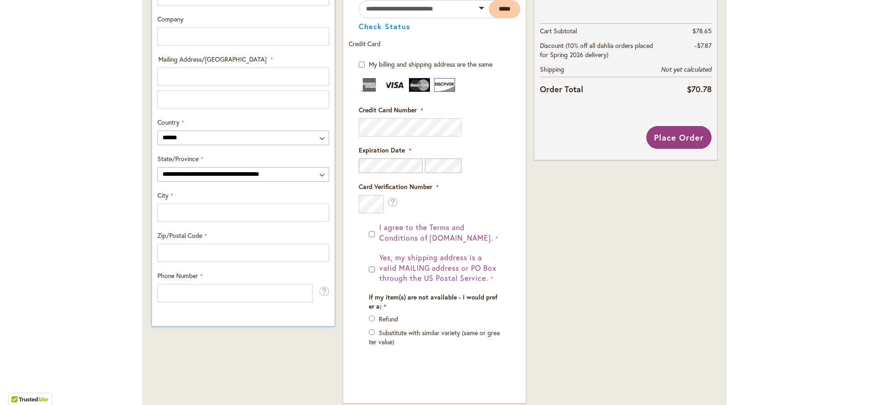
scroll to position [492, 0]
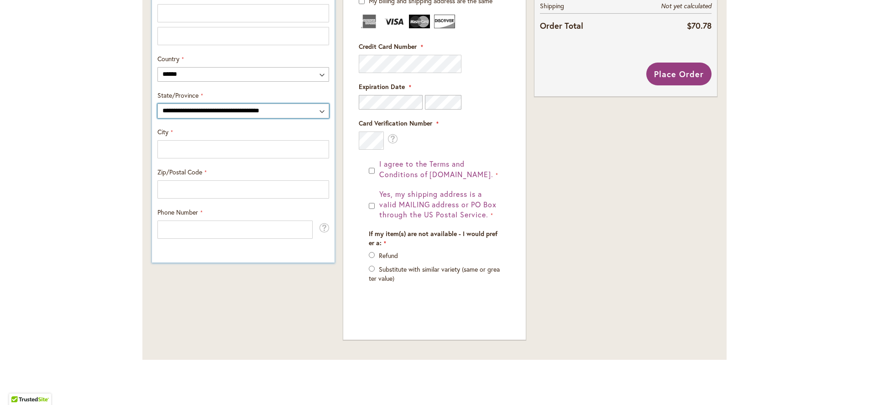
click at [305, 108] on select "**********" at bounding box center [243, 111] width 172 height 15
select select "**"
click at [157, 104] on select "**********" at bounding box center [243, 111] width 172 height 15
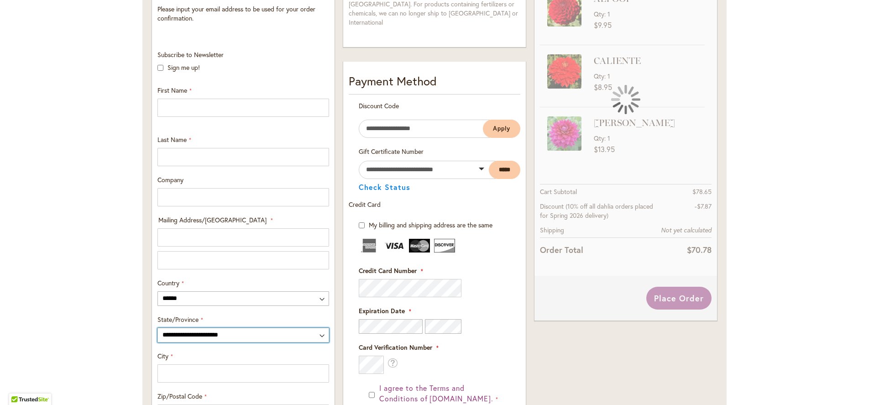
scroll to position [265, 0]
